Goal: Task Accomplishment & Management: Complete application form

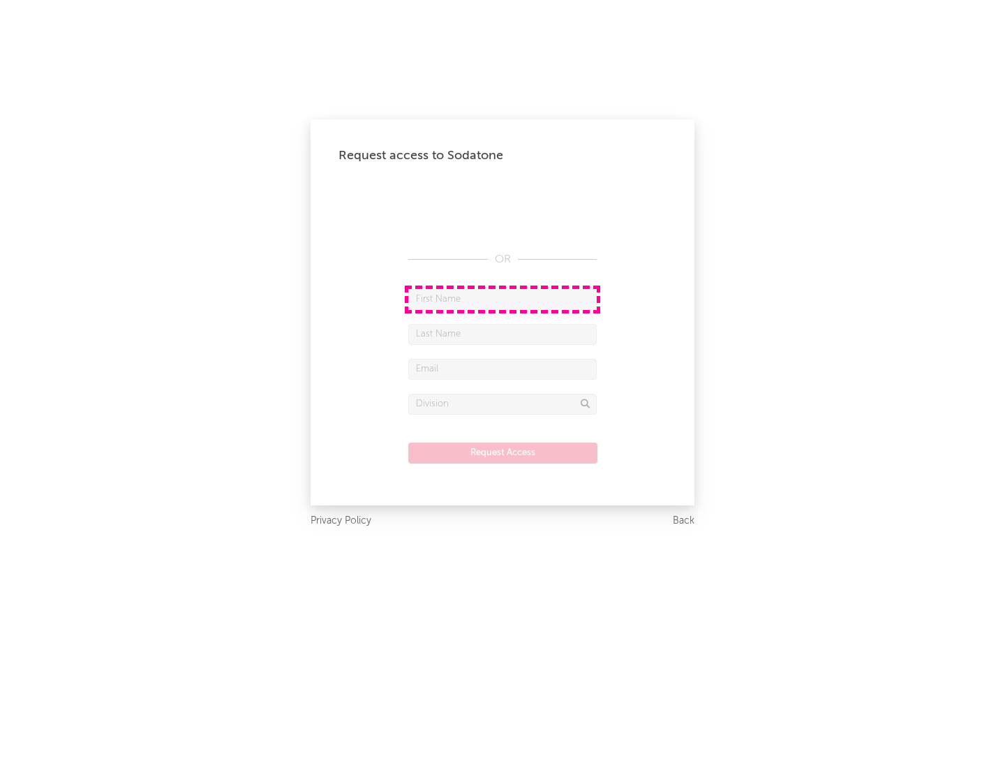
click at [502, 299] on input "text" at bounding box center [502, 299] width 188 height 21
type input "[PERSON_NAME]"
click at [502, 334] on input "text" at bounding box center [502, 334] width 188 height 21
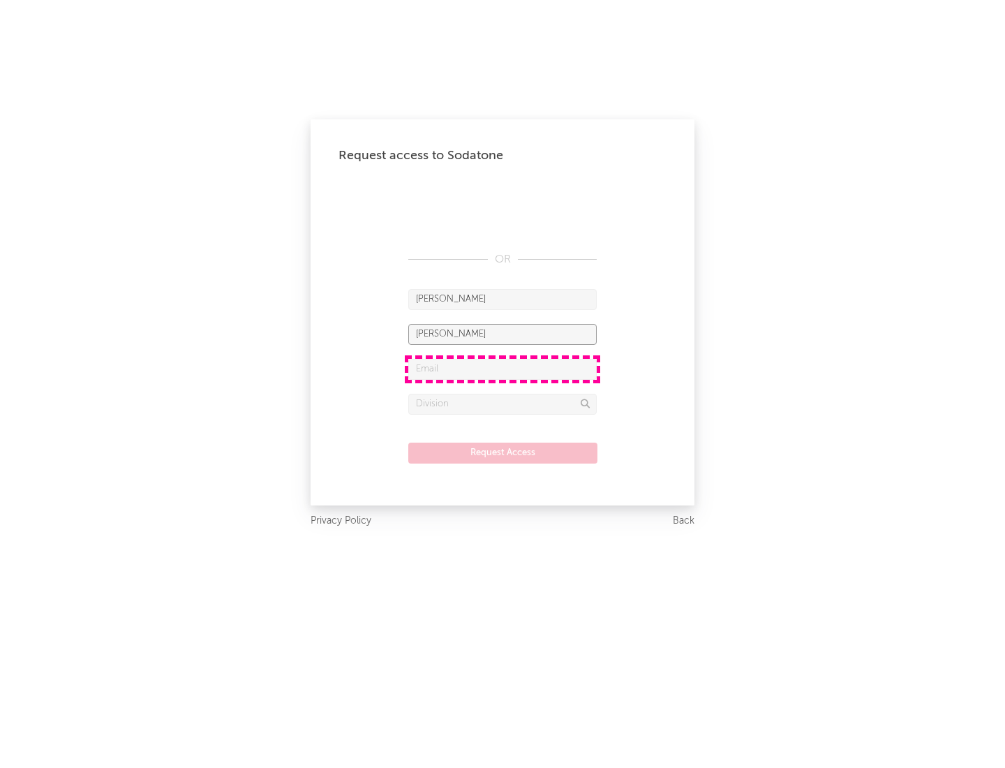
type input "[PERSON_NAME]"
click at [502, 368] on input "text" at bounding box center [502, 369] width 188 height 21
type input "[EMAIL_ADDRESS][DOMAIN_NAME]"
click at [502, 403] on input "text" at bounding box center [502, 404] width 188 height 21
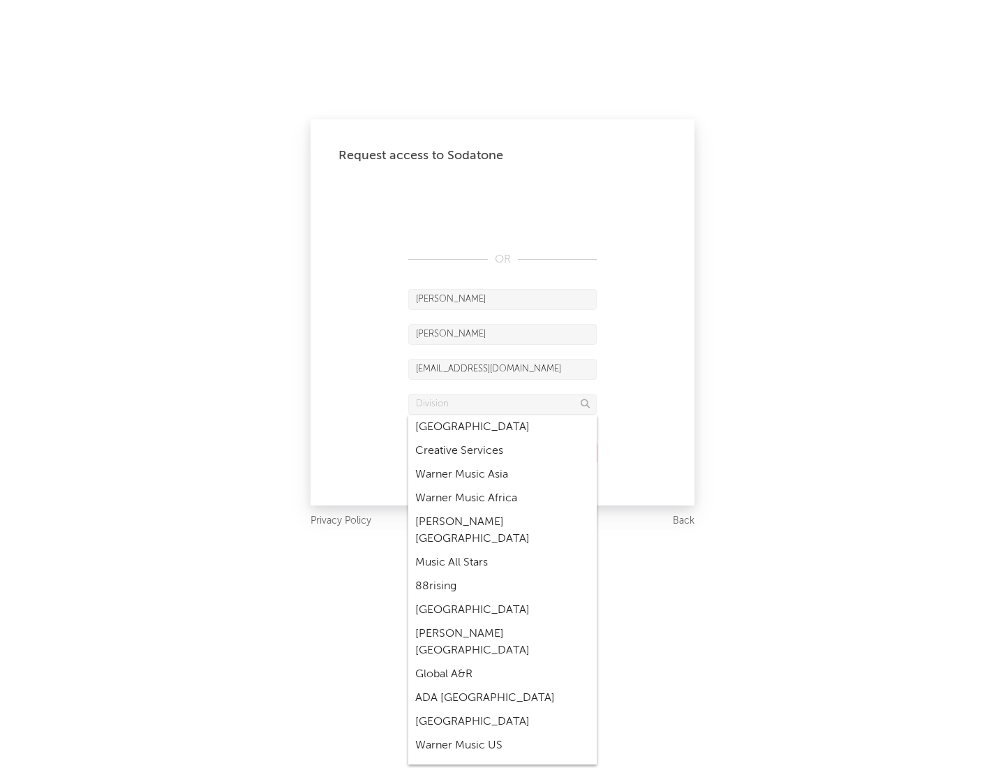
click at [502, 551] on div "Music All Stars" at bounding box center [502, 563] width 188 height 24
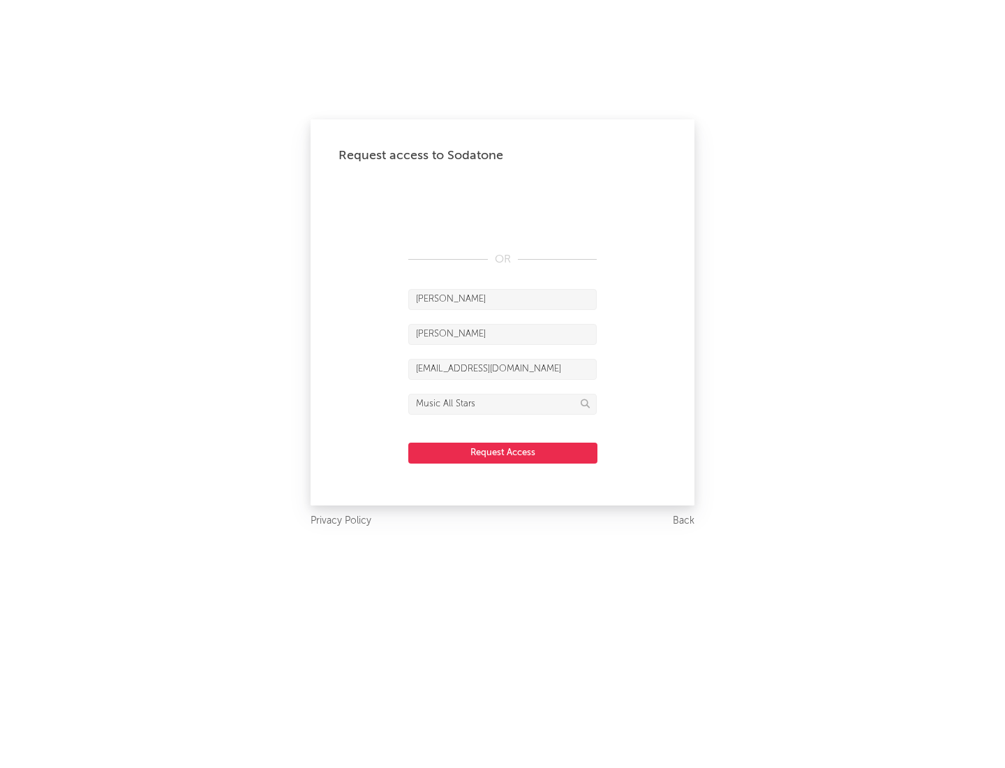
type input "Music All Stars"
click at [502, 452] on button "Request Access" at bounding box center [502, 452] width 189 height 21
